Goal: Task Accomplishment & Management: Use online tool/utility

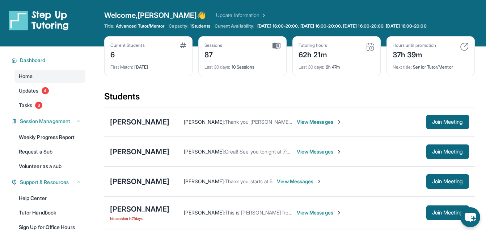
scroll to position [109, 0]
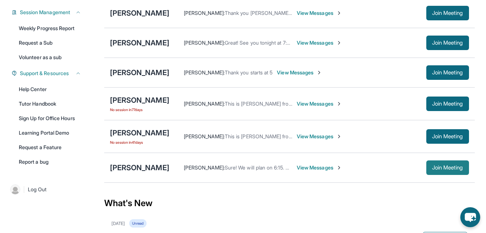
click at [440, 167] on span "Join Meeting" at bounding box center [448, 167] width 31 height 4
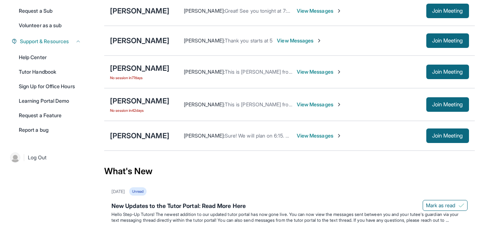
scroll to position [145, 0]
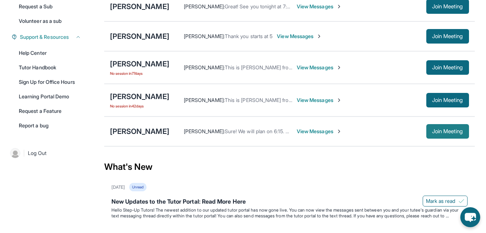
click at [447, 131] on span "Join Meeting" at bounding box center [448, 131] width 31 height 4
click at [438, 133] on span "Join Meeting" at bounding box center [448, 131] width 31 height 4
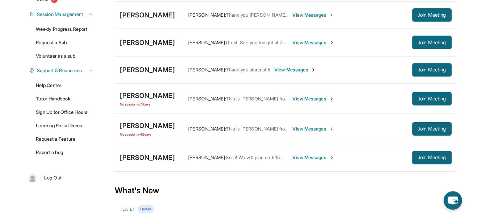
scroll to position [145, 0]
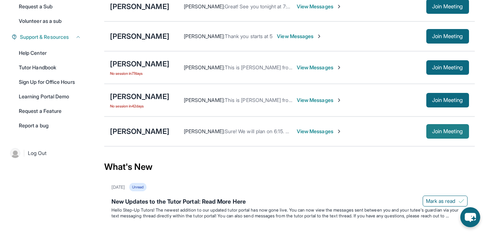
click at [436, 133] on span "Join Meeting" at bounding box center [448, 131] width 31 height 4
click at [443, 130] on span "Join Meeting" at bounding box center [448, 131] width 31 height 4
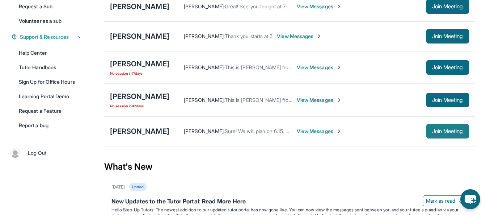
click at [450, 135] on button "Join Meeting" at bounding box center [448, 131] width 43 height 14
click at [451, 124] on button "Join Meeting" at bounding box center [448, 131] width 43 height 14
